Goal: Task Accomplishment & Management: Use online tool/utility

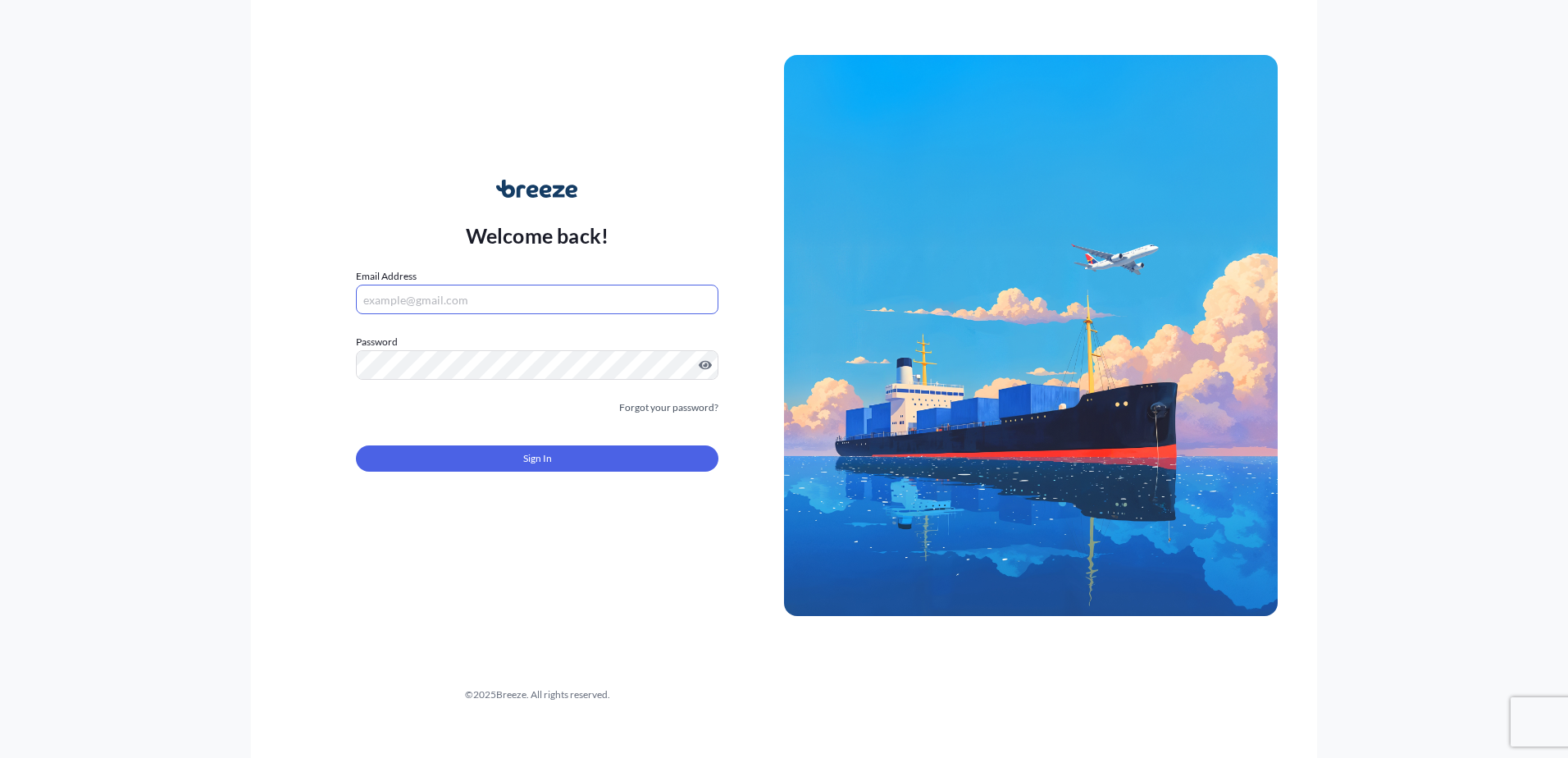
click at [582, 298] on input "Email Address" at bounding box center [537, 299] width 363 height 30
paste input "[PERSON_NAME][EMAIL_ADDRESS][DOMAIN_NAME]"
type input "[PERSON_NAME][EMAIL_ADDRESS][DOMAIN_NAME]"
click at [513, 445] on div "Sign In" at bounding box center [537, 453] width 363 height 36
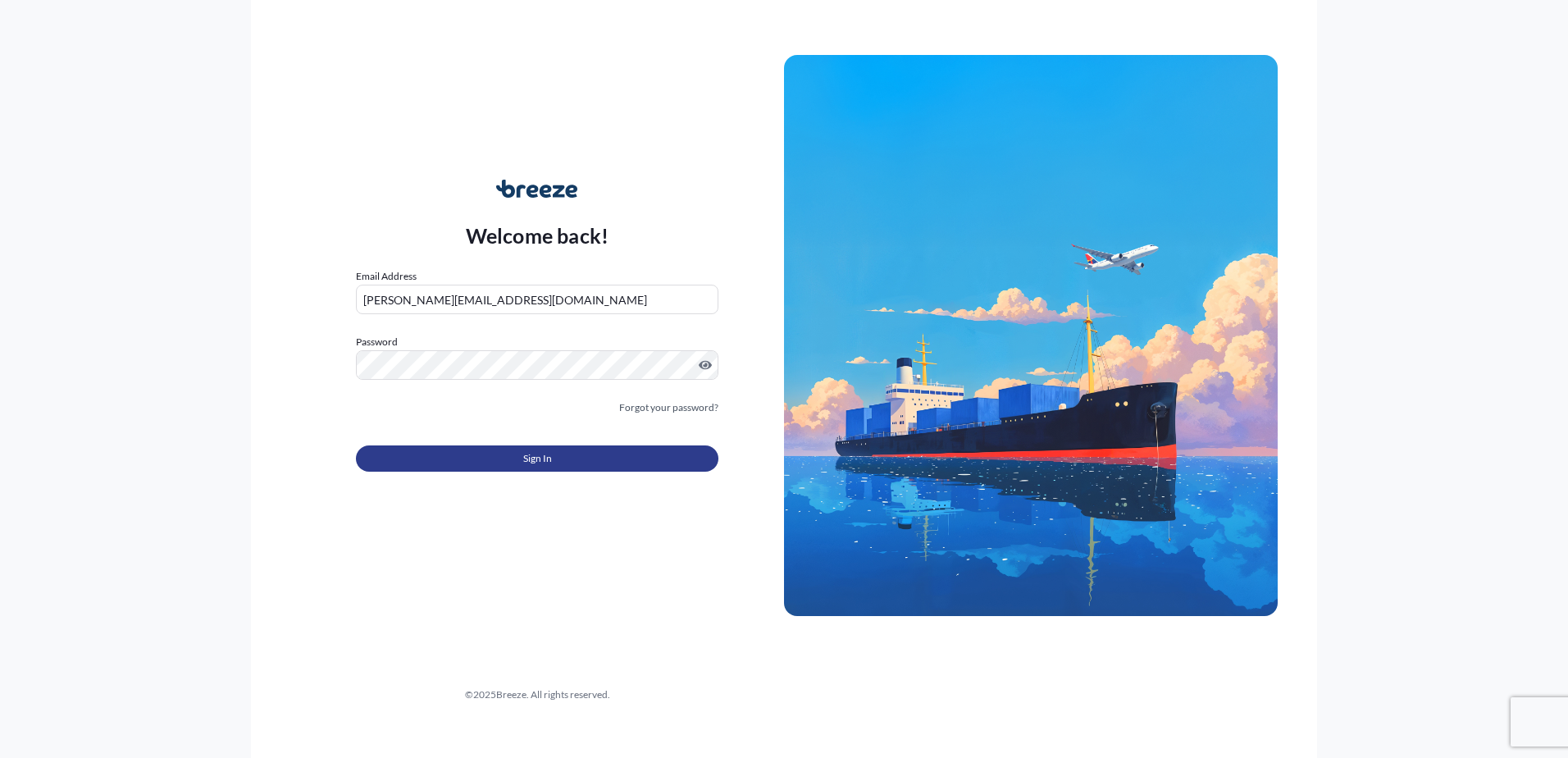
click at [506, 460] on button "Sign In" at bounding box center [537, 458] width 363 height 26
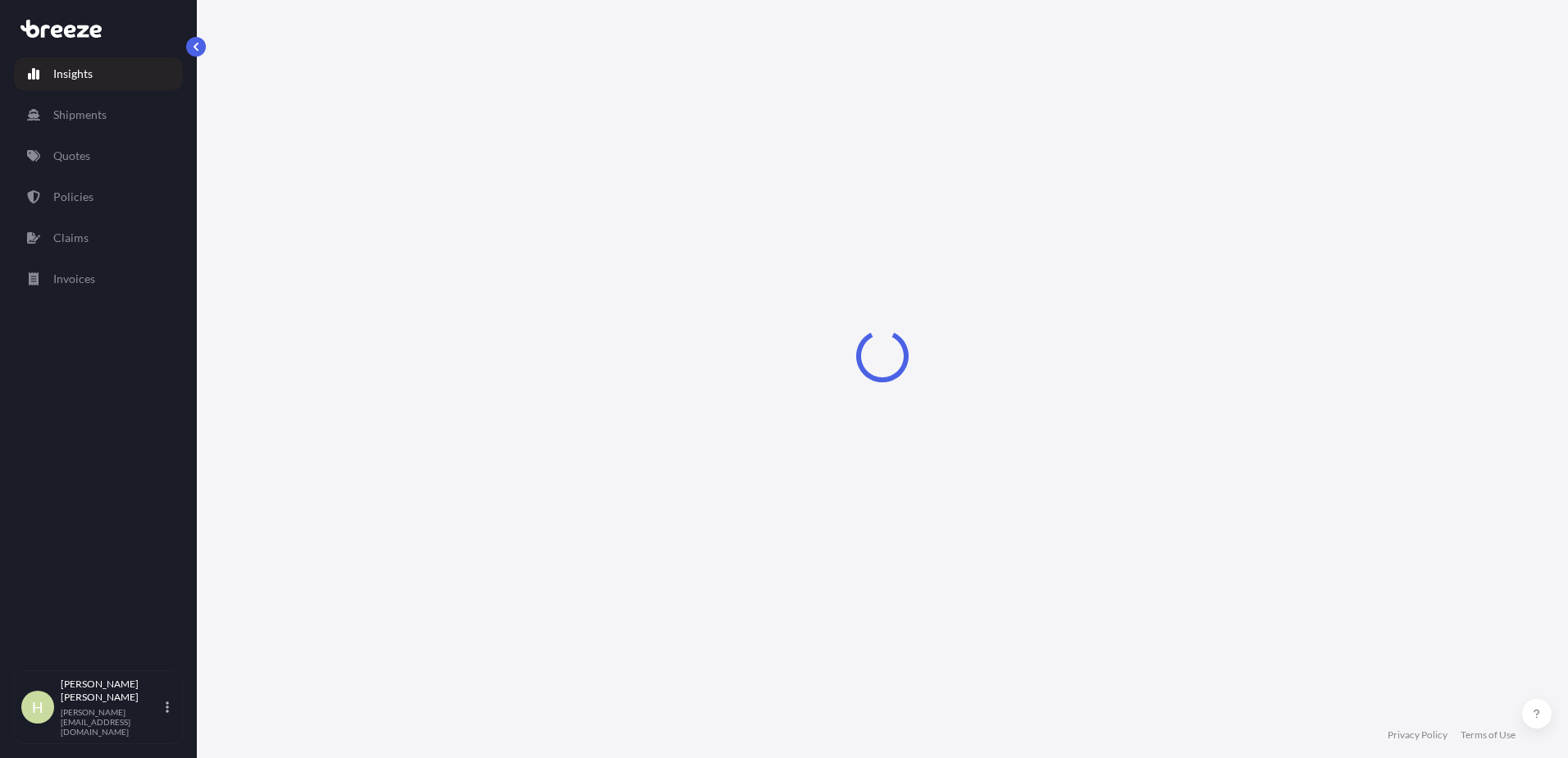
select select "2025"
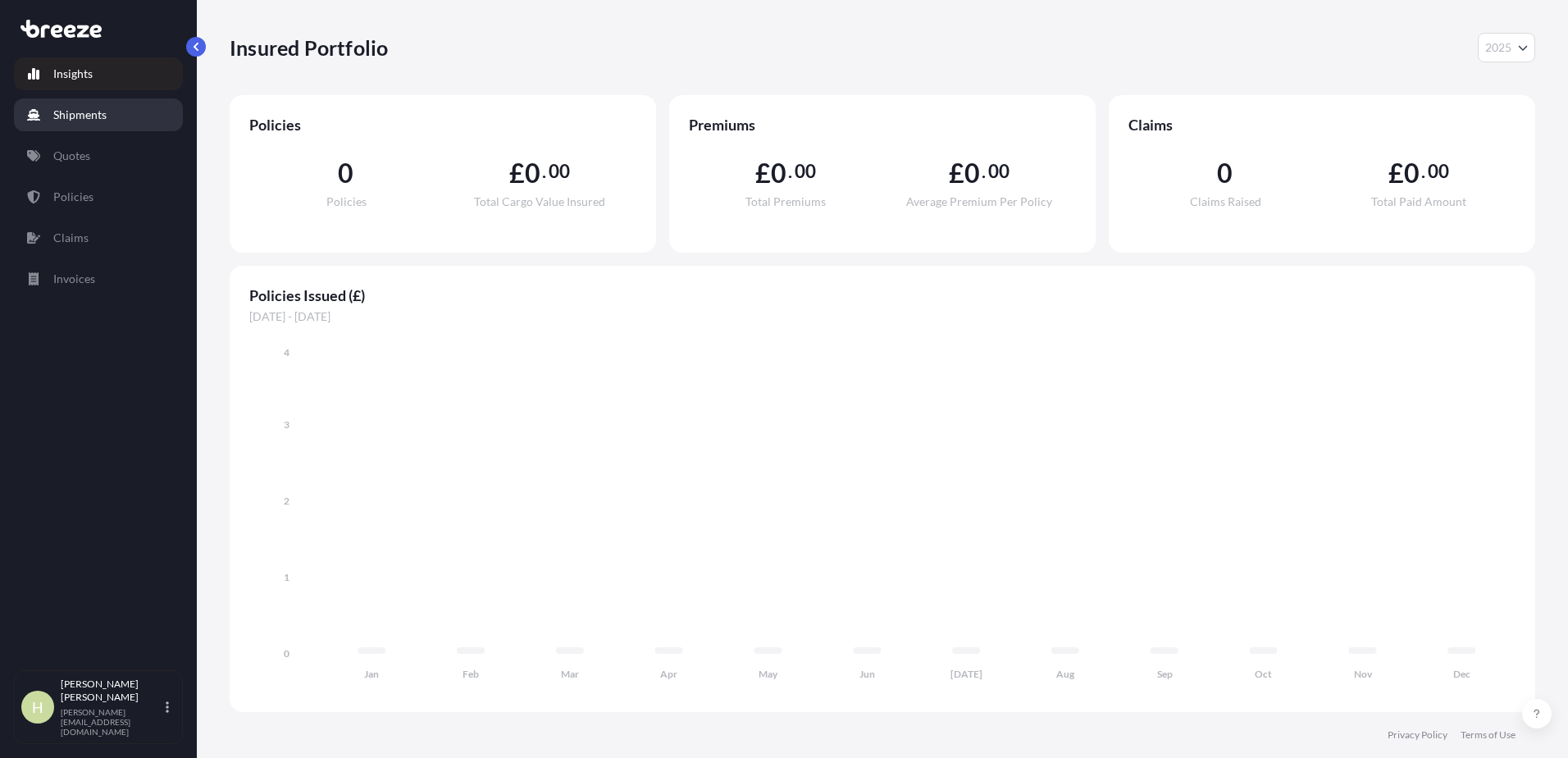
click at [95, 113] on p "Shipments" at bounding box center [79, 114] width 53 height 16
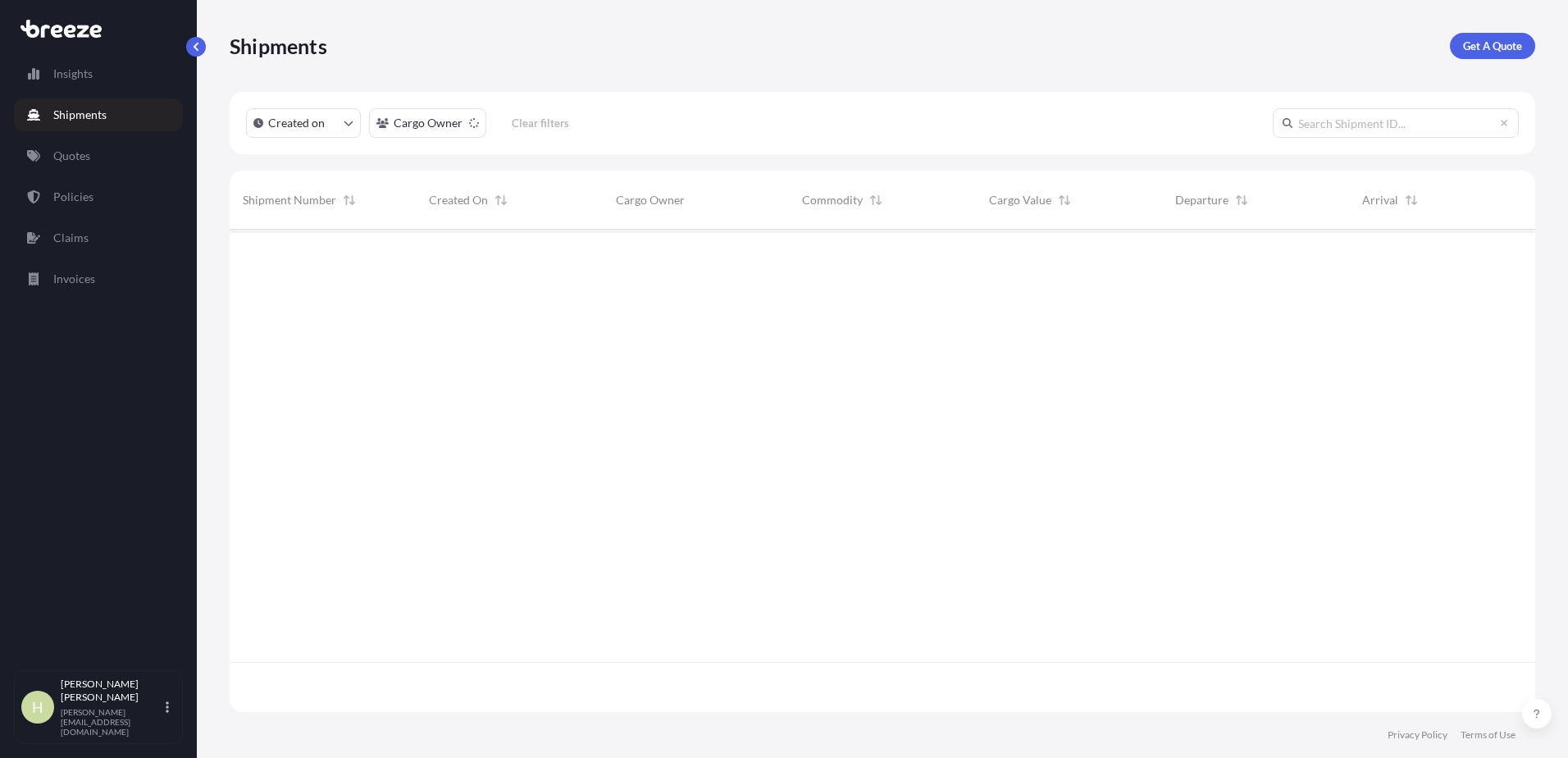
scroll to position [529, 1293]
